Goal: Task Accomplishment & Management: Use online tool/utility

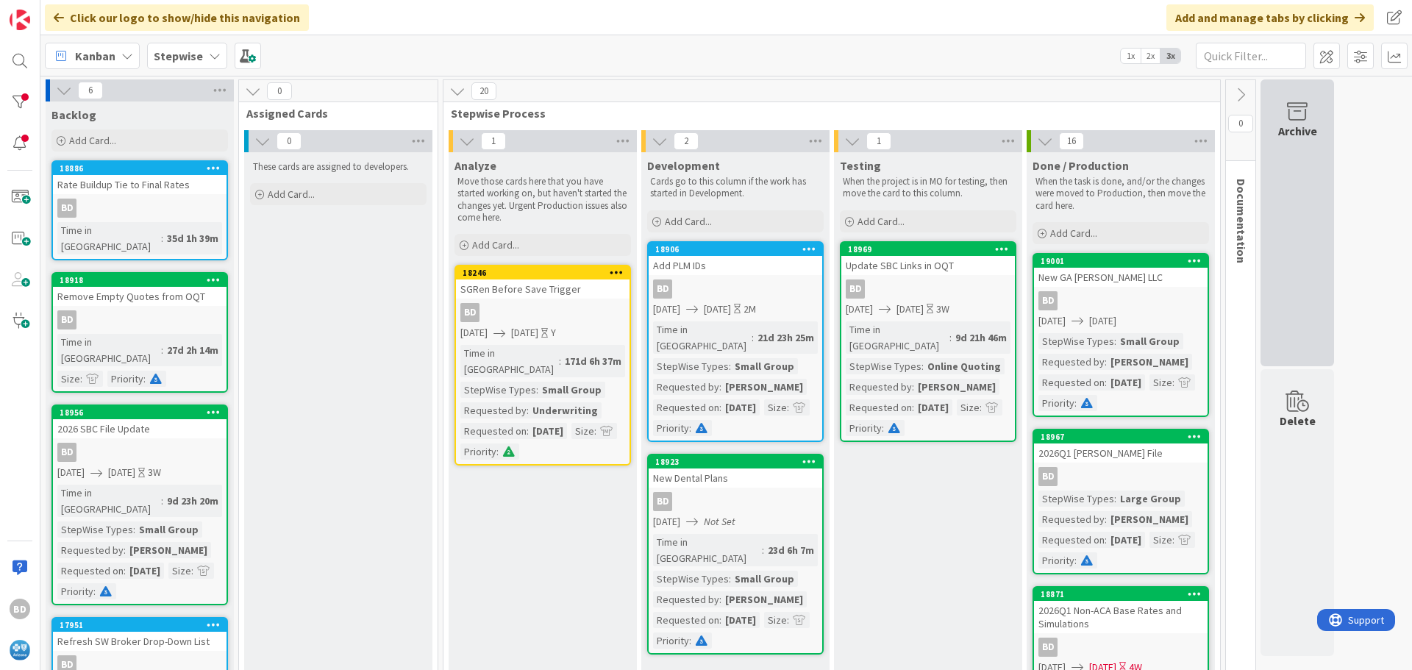
click at [1296, 162] on div "Archive" at bounding box center [1297, 222] width 74 height 287
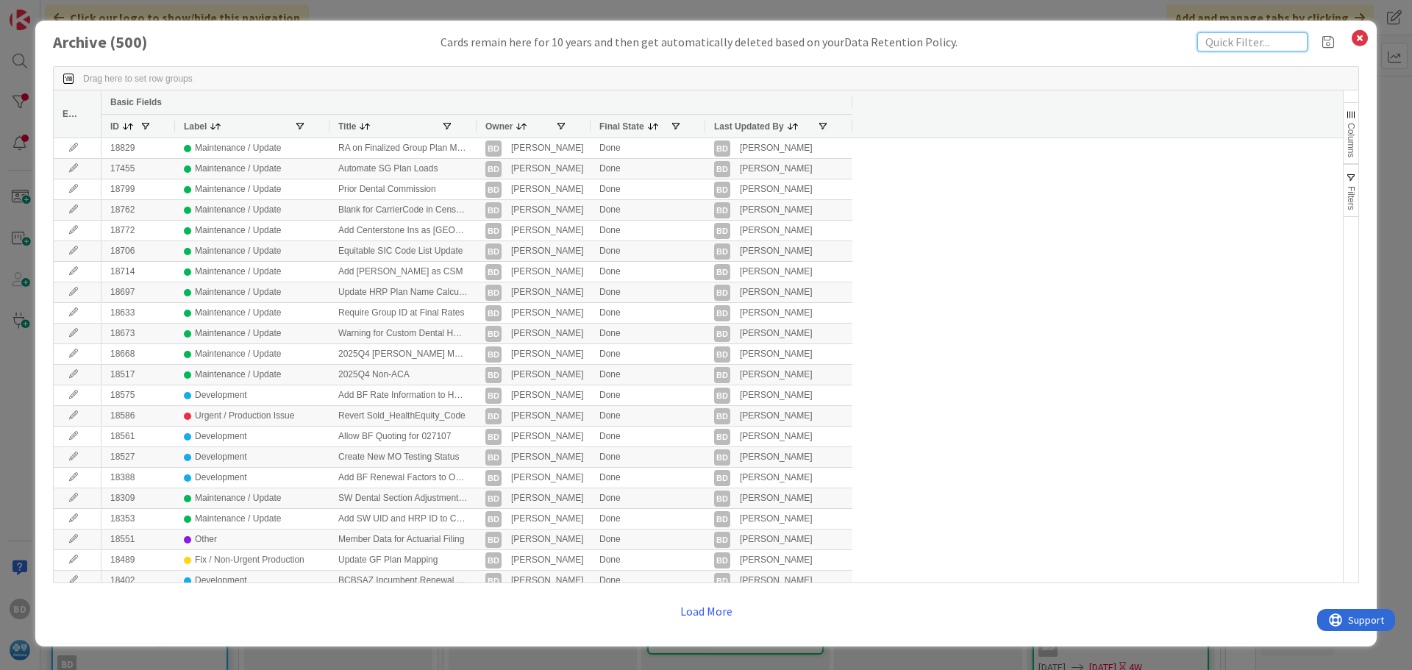
click at [1256, 37] on input "text" at bounding box center [1252, 41] width 110 height 19
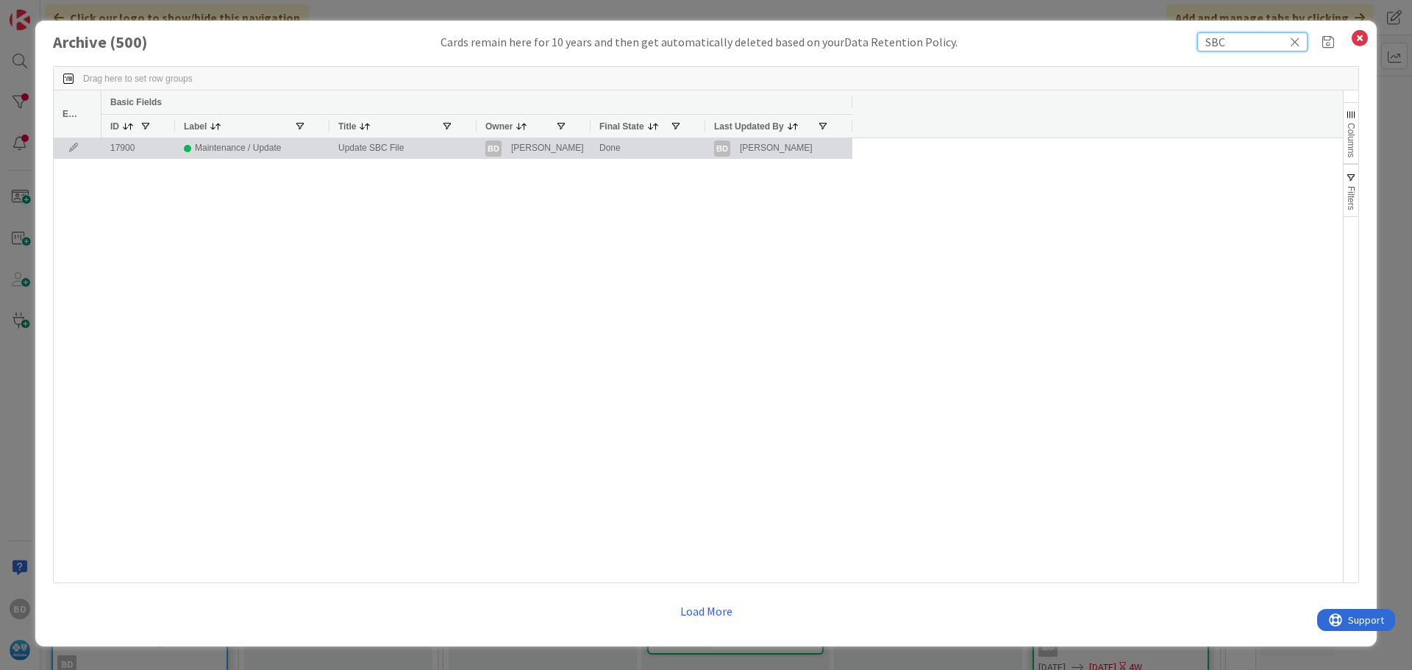
type input "SBC"
click at [72, 146] on icon at bounding box center [73, 147] width 22 height 9
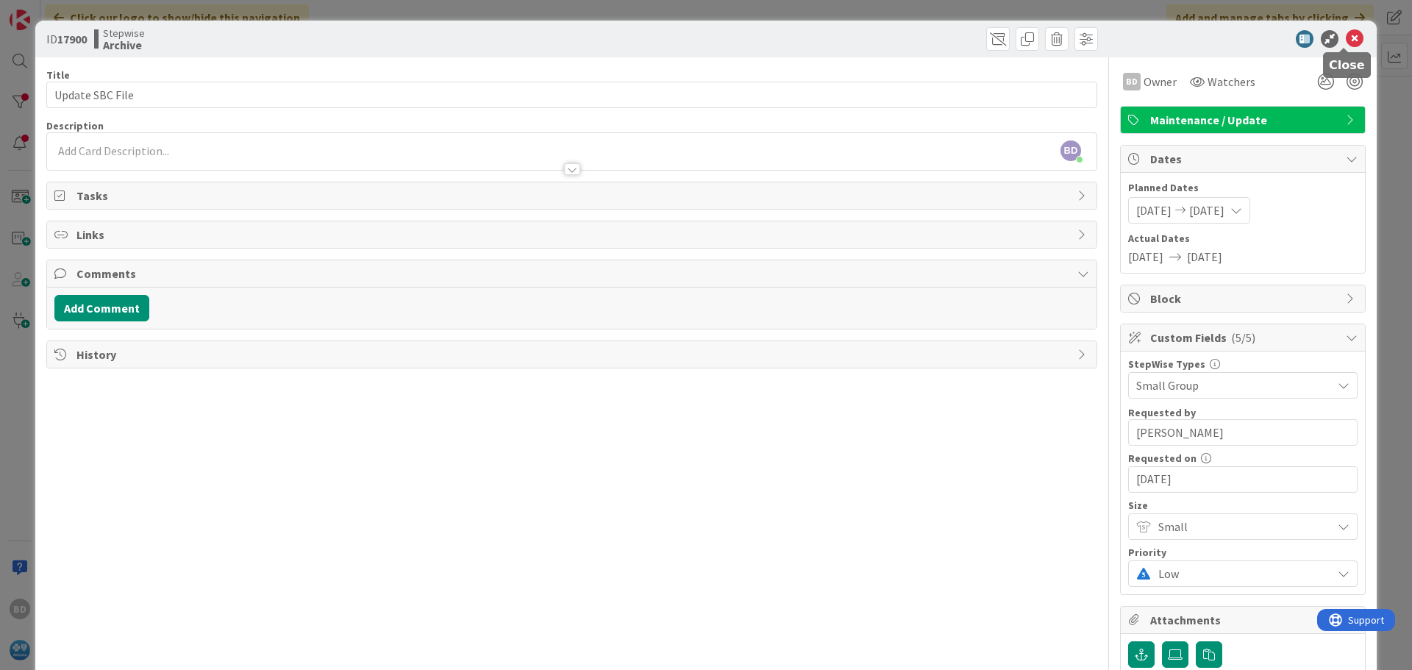
click at [1345, 38] on icon at bounding box center [1354, 39] width 18 height 18
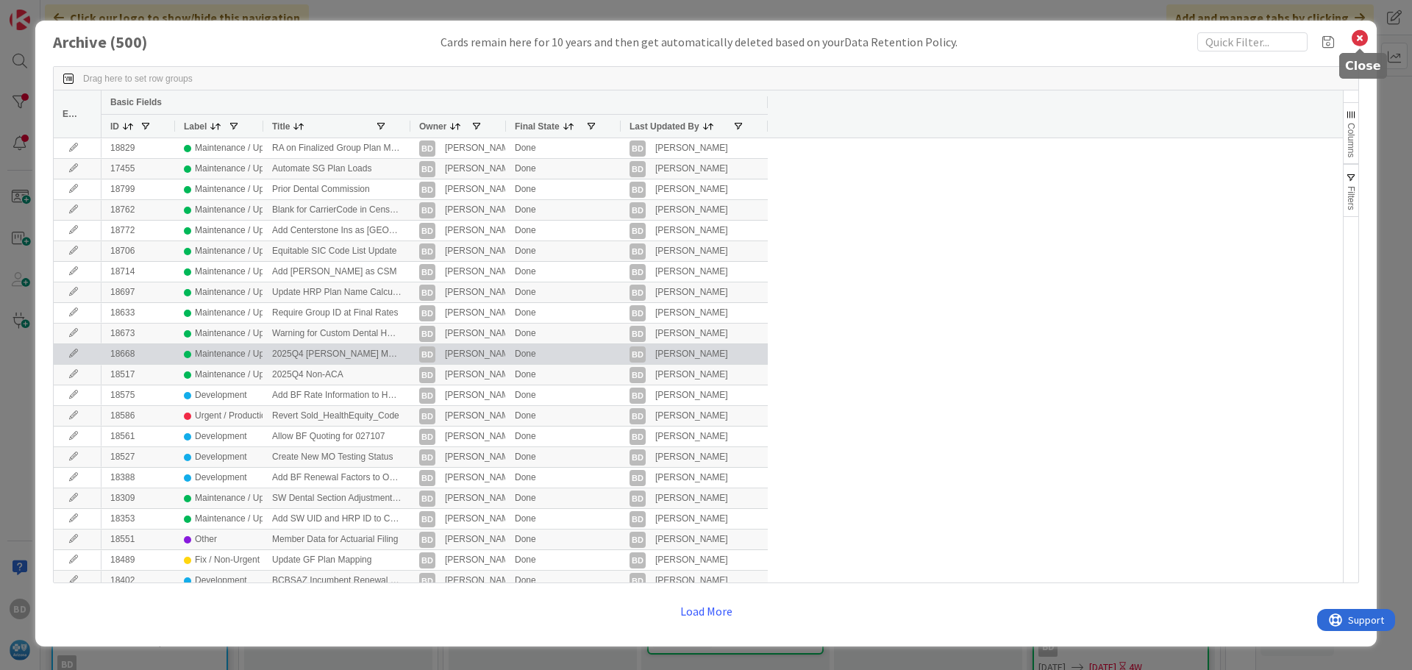
click at [1365, 35] on icon at bounding box center [1359, 38] width 19 height 21
